Goal: Transaction & Acquisition: Purchase product/service

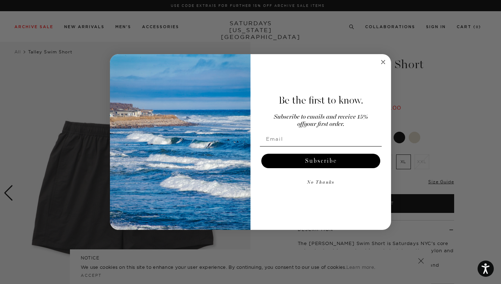
click at [385, 63] on circle "Close dialog" at bounding box center [383, 62] width 8 height 8
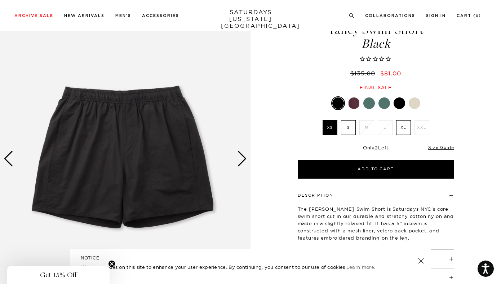
scroll to position [35, 0]
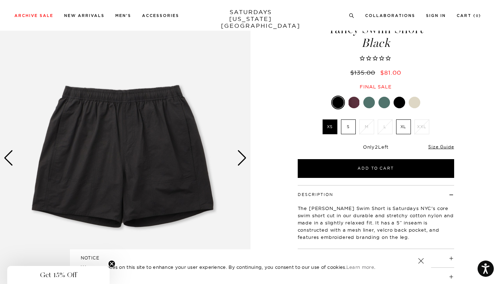
click at [244, 160] on div "Next slide" at bounding box center [242, 158] width 10 height 16
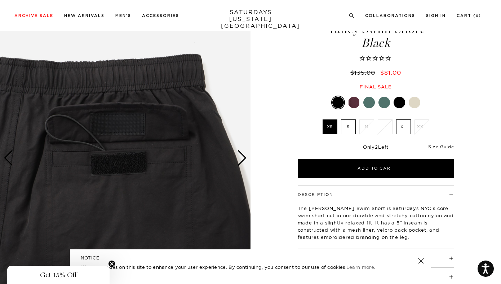
click at [244, 160] on div "Next slide" at bounding box center [242, 158] width 10 height 16
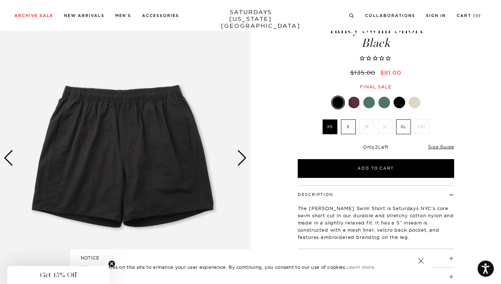
click at [244, 160] on div "Next slide" at bounding box center [242, 158] width 10 height 16
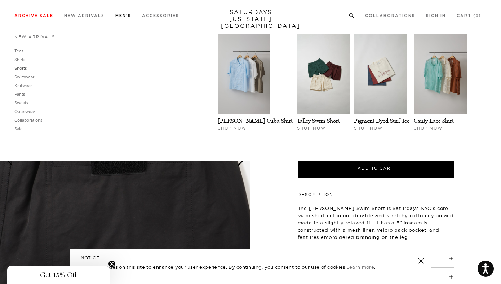
click at [20, 69] on link "Shorts" at bounding box center [20, 68] width 12 height 5
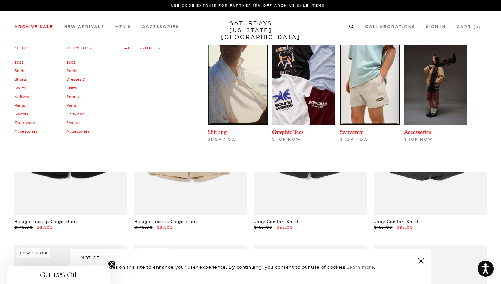
click at [22, 81] on link "Shorts" at bounding box center [20, 79] width 12 height 5
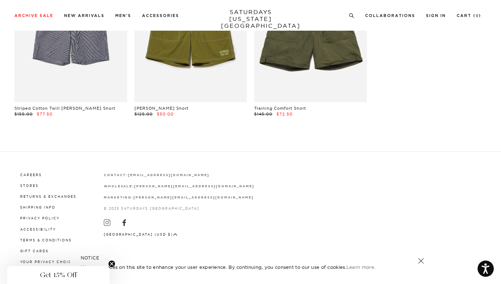
scroll to position [319, 0]
